Goal: Information Seeking & Learning: Find specific fact

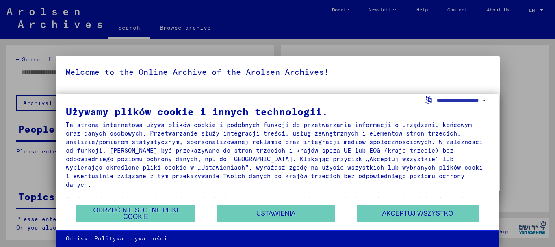
type input "*******"
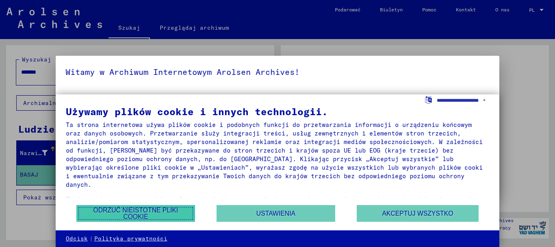
click at [141, 208] on font "Odrzuć nieistotne pliki cookie" at bounding box center [135, 212] width 85 height 13
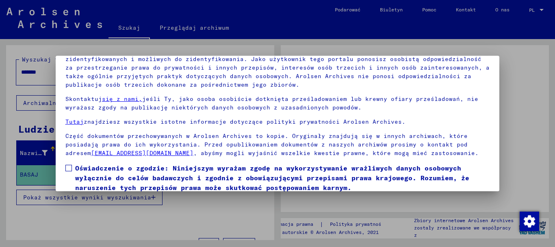
scroll to position [65, 0]
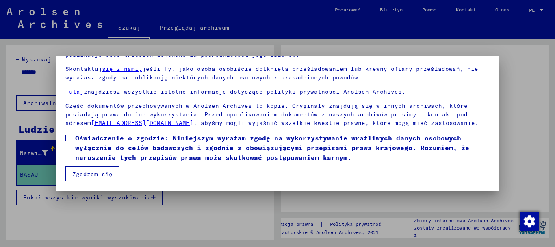
click at [95, 172] on font "Zgadzam się" at bounding box center [92, 173] width 40 height 7
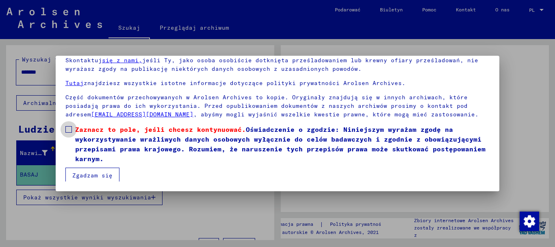
click at [70, 132] on span at bounding box center [68, 129] width 7 height 7
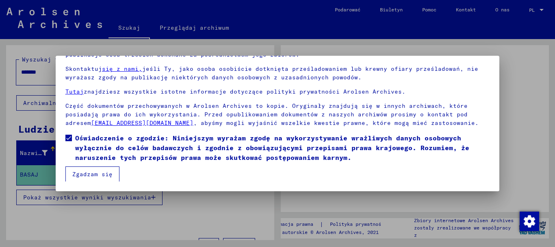
scroll to position [42, 0]
click at [87, 174] on font "Zgadzam się" at bounding box center [92, 173] width 40 height 7
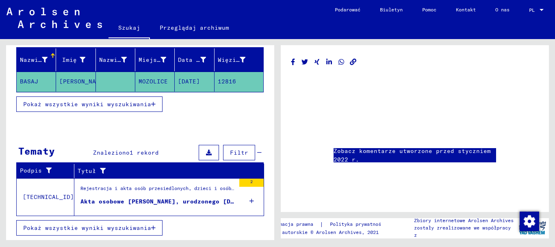
scroll to position [3, 0]
click at [203, 205] on font "Akta osobowe [PERSON_NAME], urodzonego [DATE] r. w DOPOV i dalszych osób" at bounding box center [211, 200] width 263 height 7
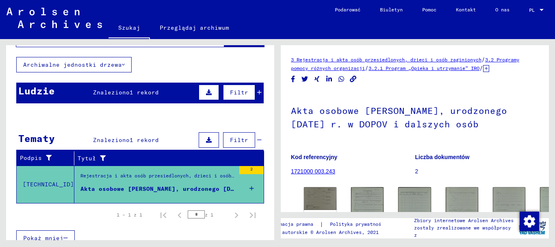
scroll to position [54, 0]
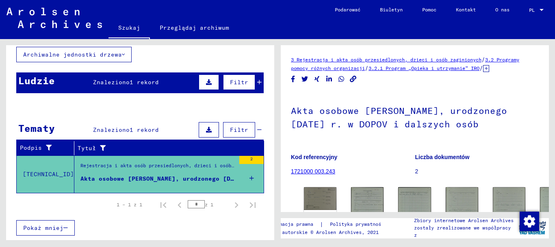
click at [110, 86] on font "Znaleziono" at bounding box center [111, 81] width 37 height 7
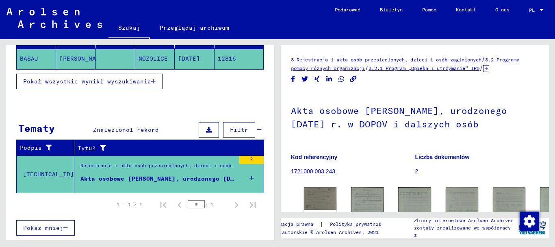
scroll to position [3, 0]
